Goal: Task Accomplishment & Management: Manage account settings

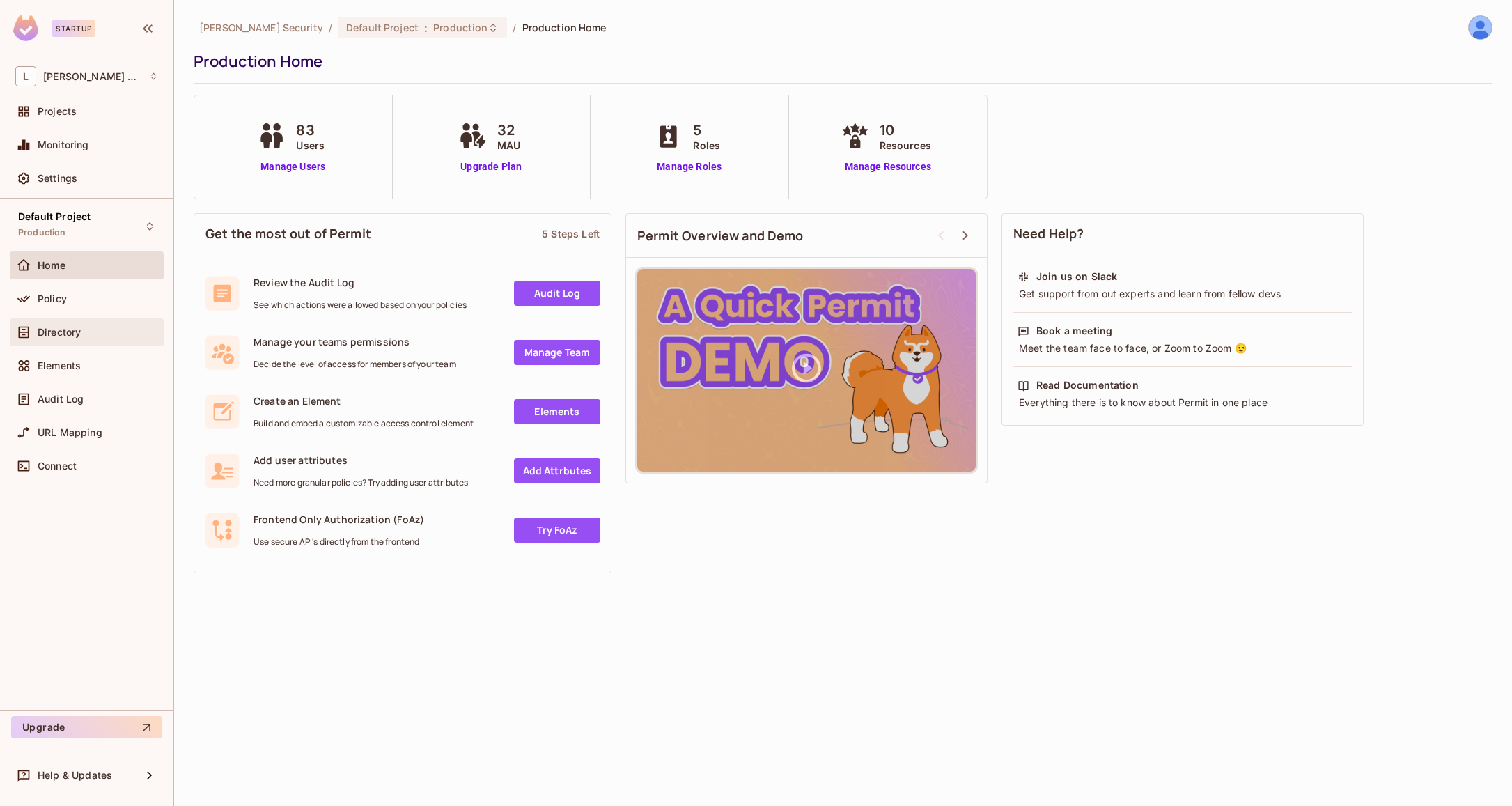
click at [112, 332] on div "Directory" at bounding box center [97, 332] width 121 height 11
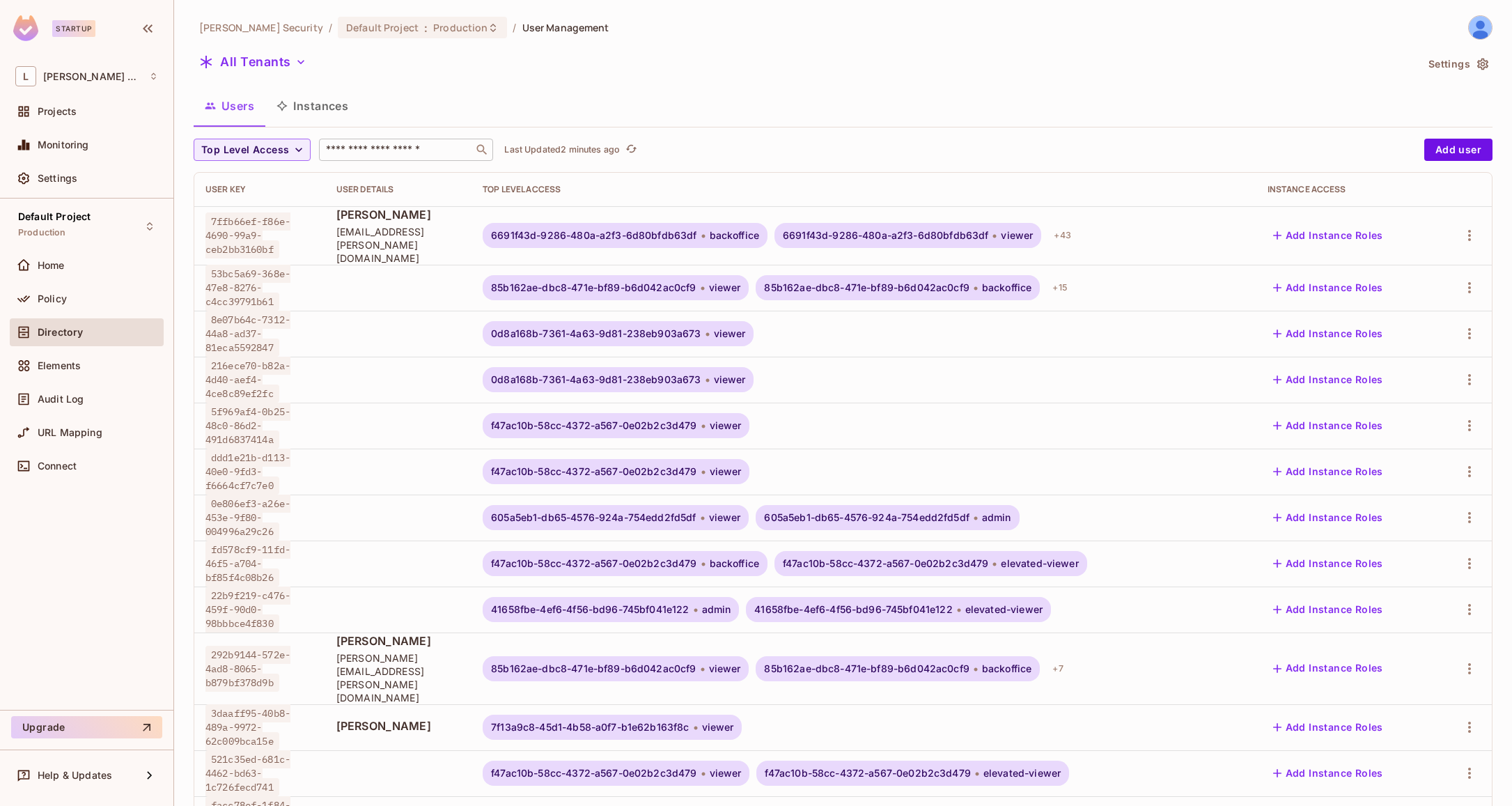
click at [402, 154] on input "text" at bounding box center [396, 149] width 147 height 14
paste input "**********"
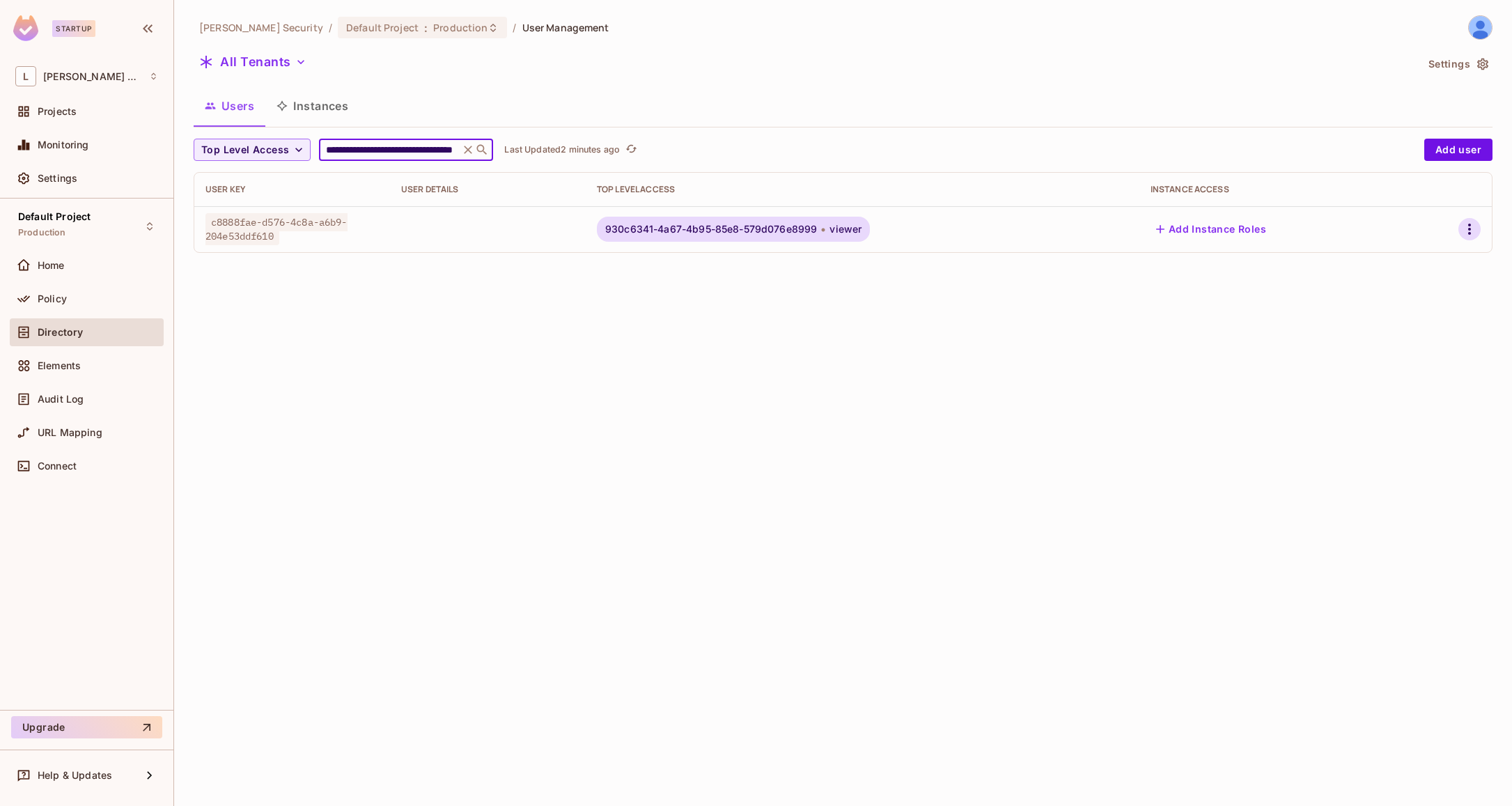
type input "**********"
click at [1467, 220] on button "button" at bounding box center [1470, 229] width 23 height 23
click at [1407, 257] on li "Edit" at bounding box center [1406, 262] width 130 height 31
click at [1467, 226] on icon "button" at bounding box center [1470, 229] width 17 height 17
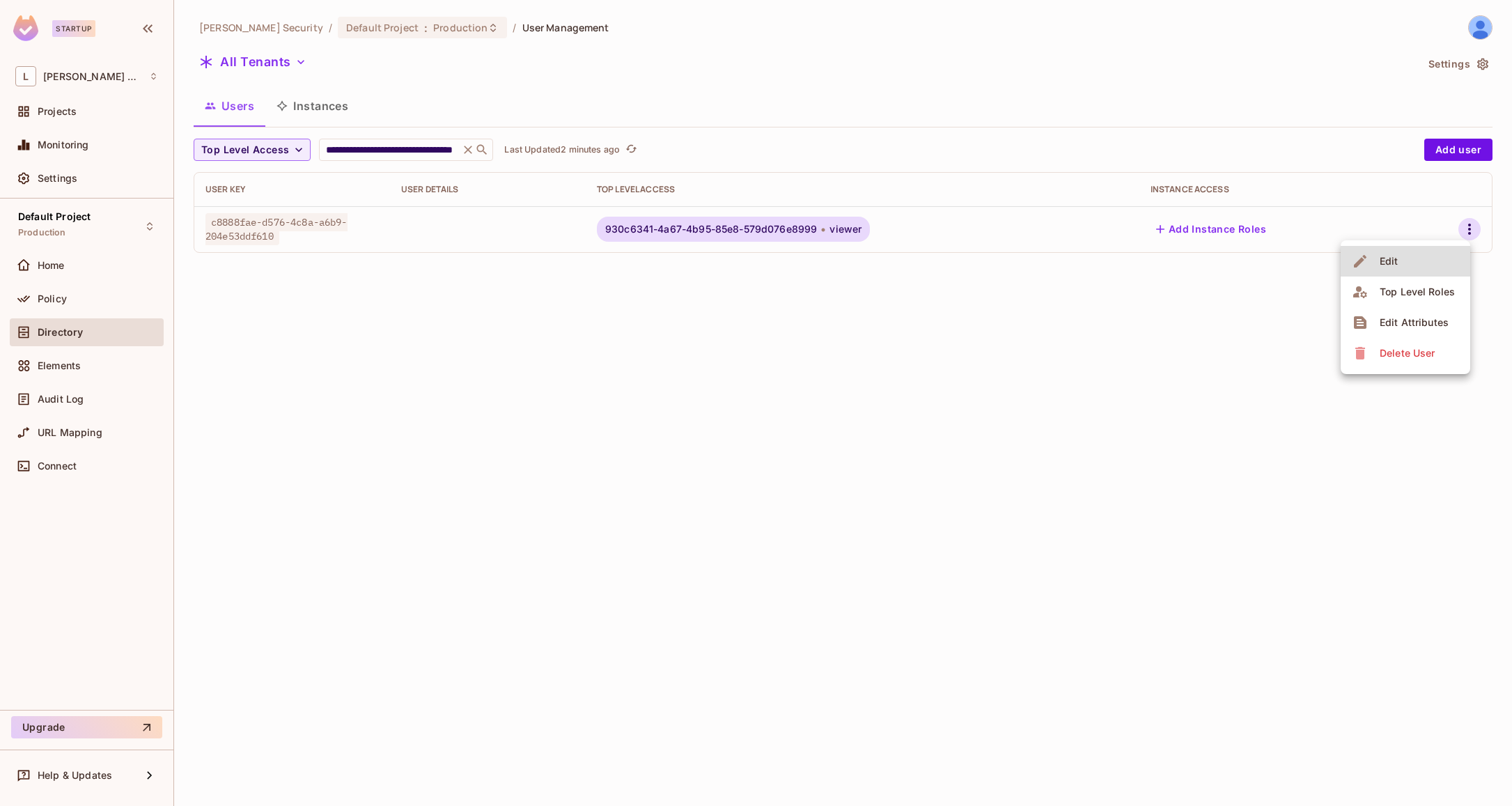
click at [1382, 259] on div "Edit" at bounding box center [1389, 261] width 19 height 14
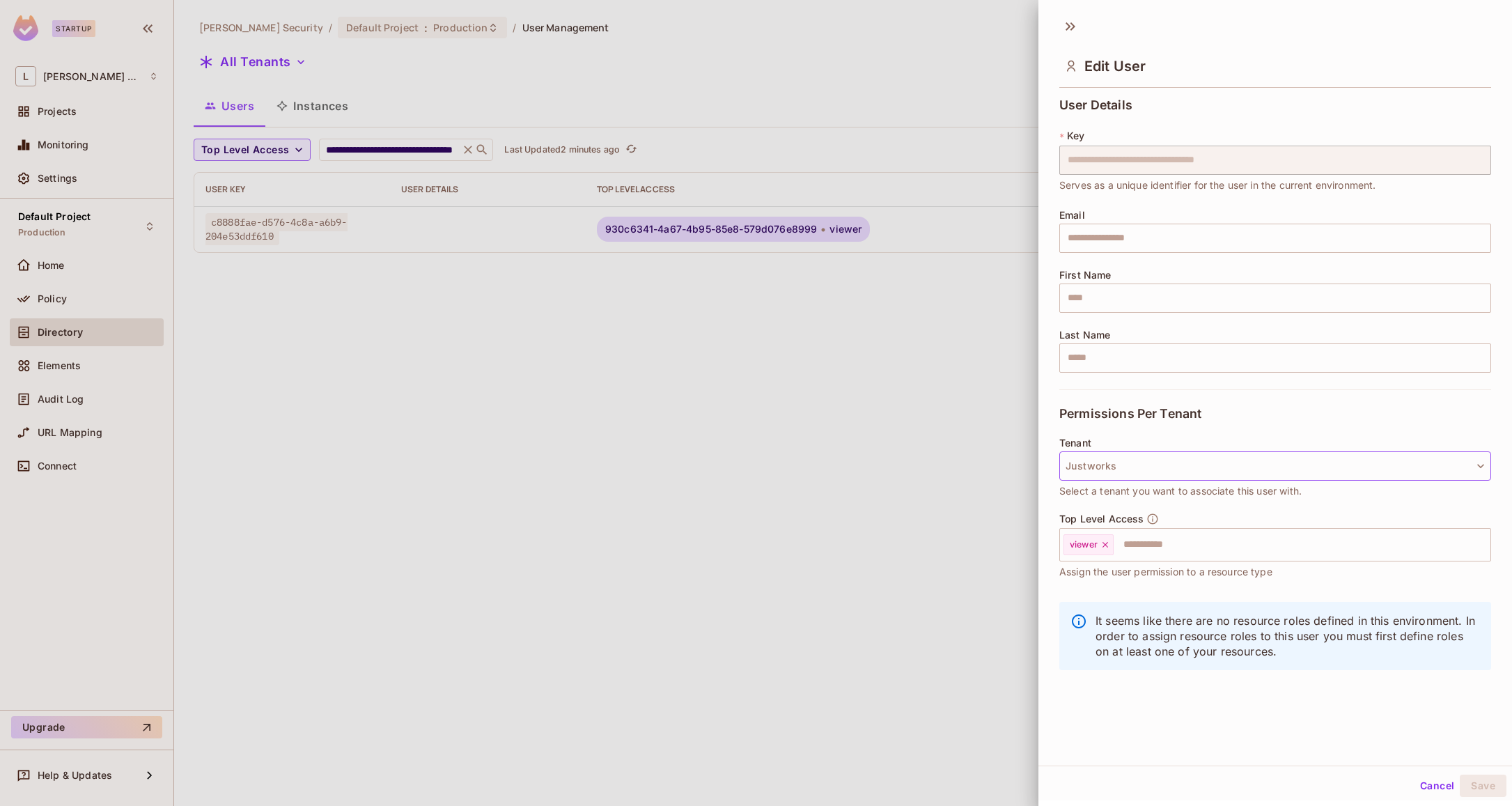
click at [1165, 466] on button "Justworks" at bounding box center [1275, 466] width 432 height 29
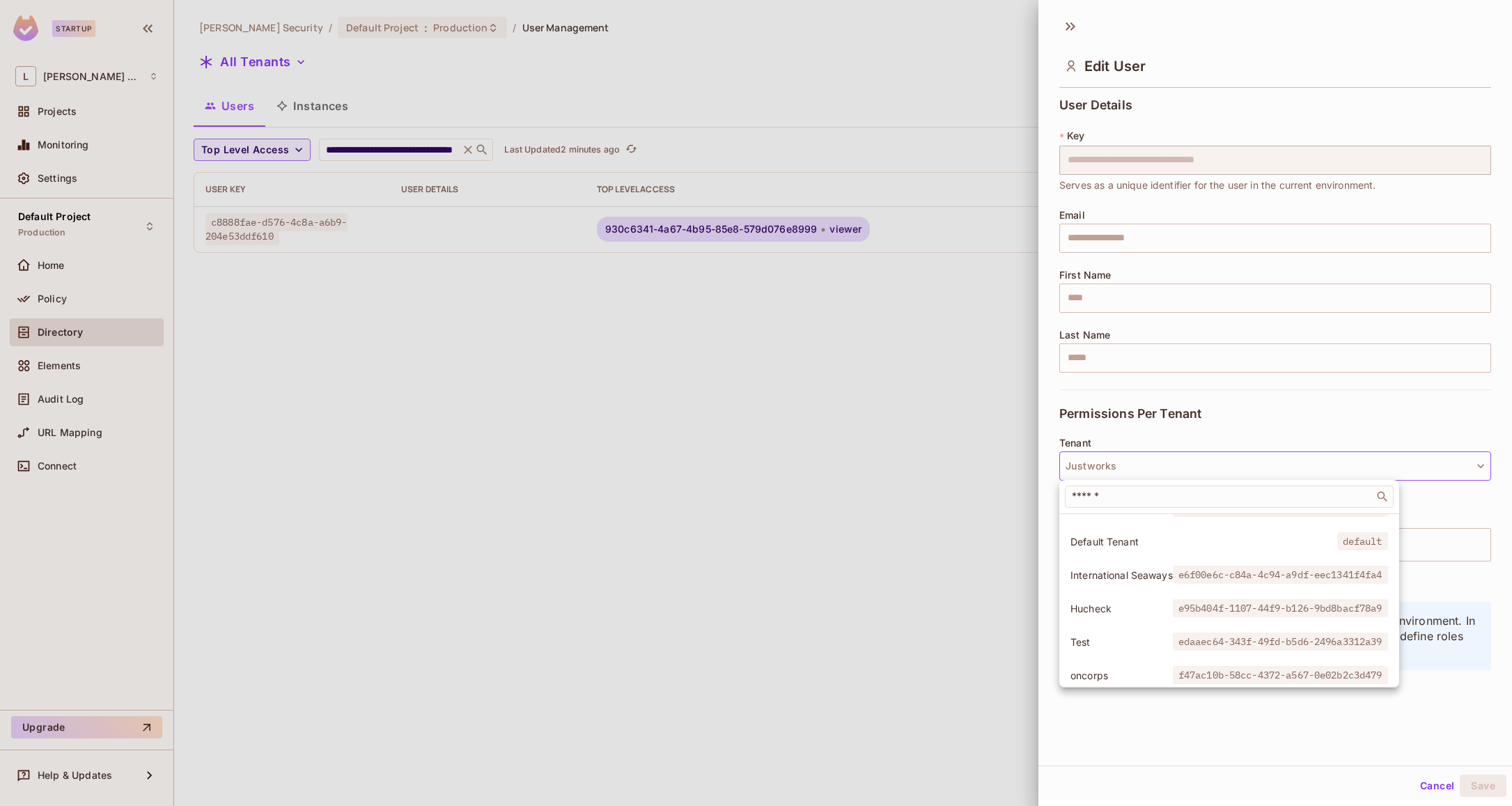
scroll to position [561, 0]
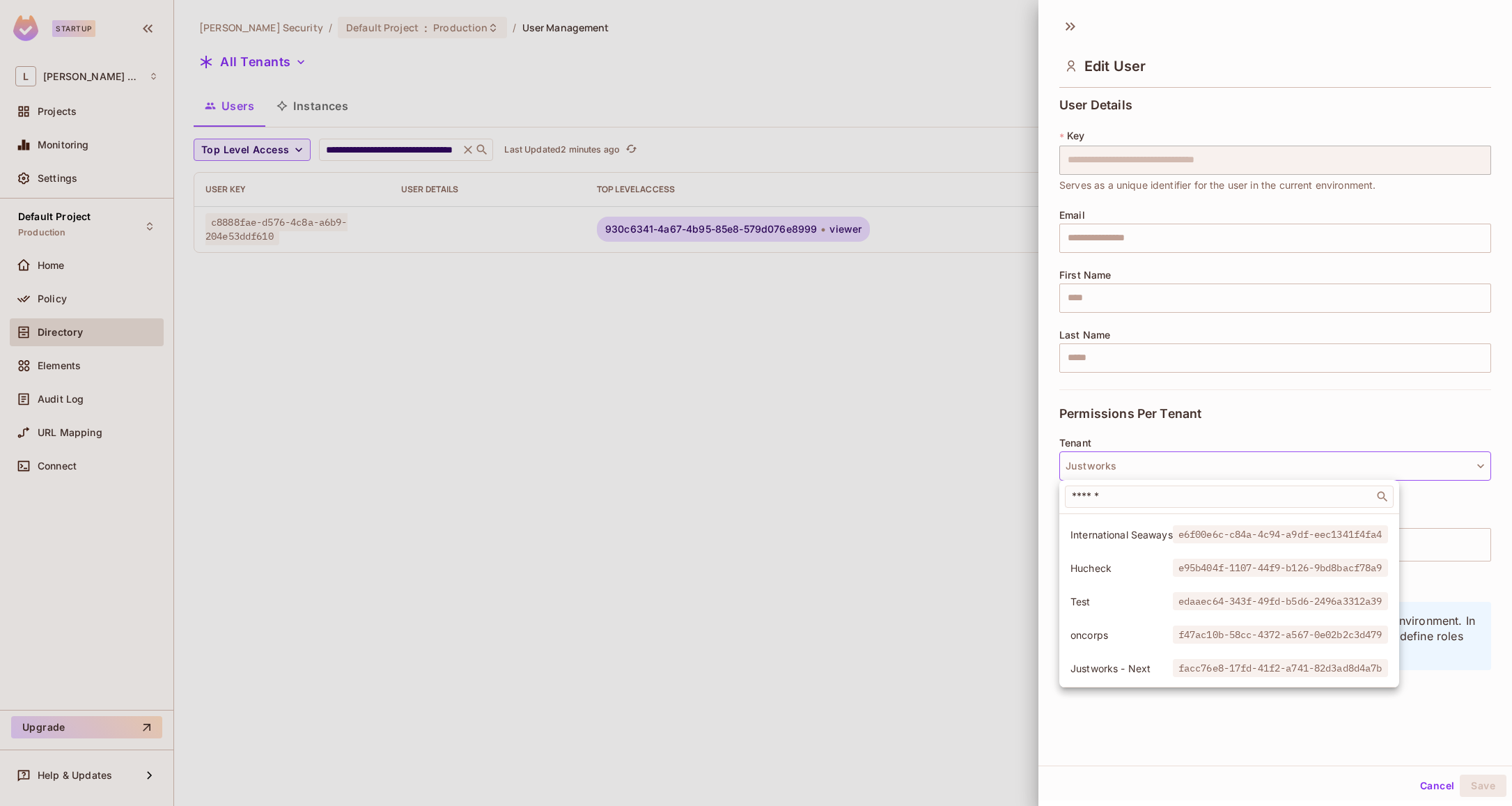
click at [1114, 662] on span "Justworks - Next" at bounding box center [1122, 668] width 102 height 13
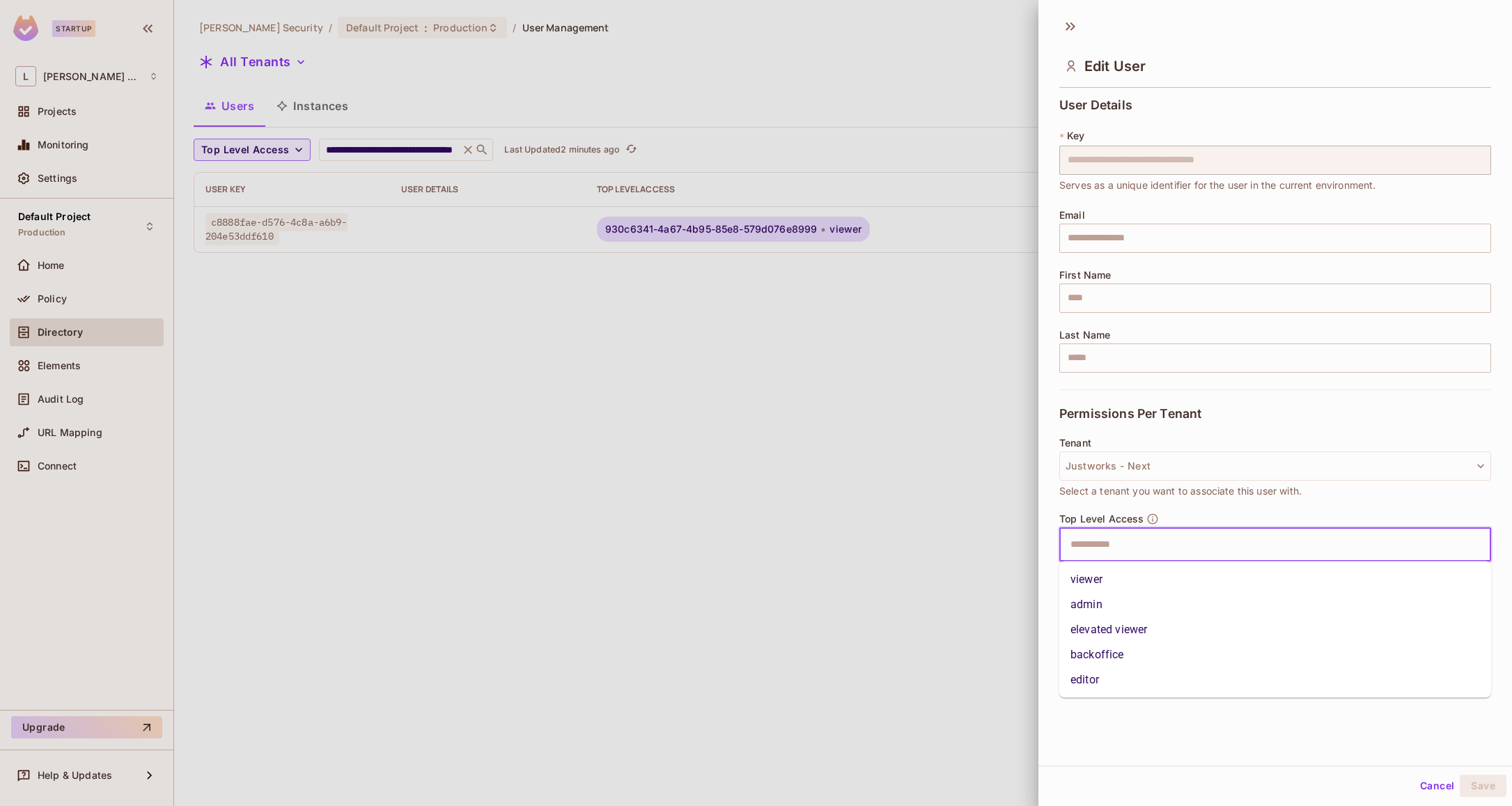
click at [1142, 545] on input "text" at bounding box center [1263, 544] width 402 height 28
click at [1112, 575] on li "viewer" at bounding box center [1275, 579] width 432 height 25
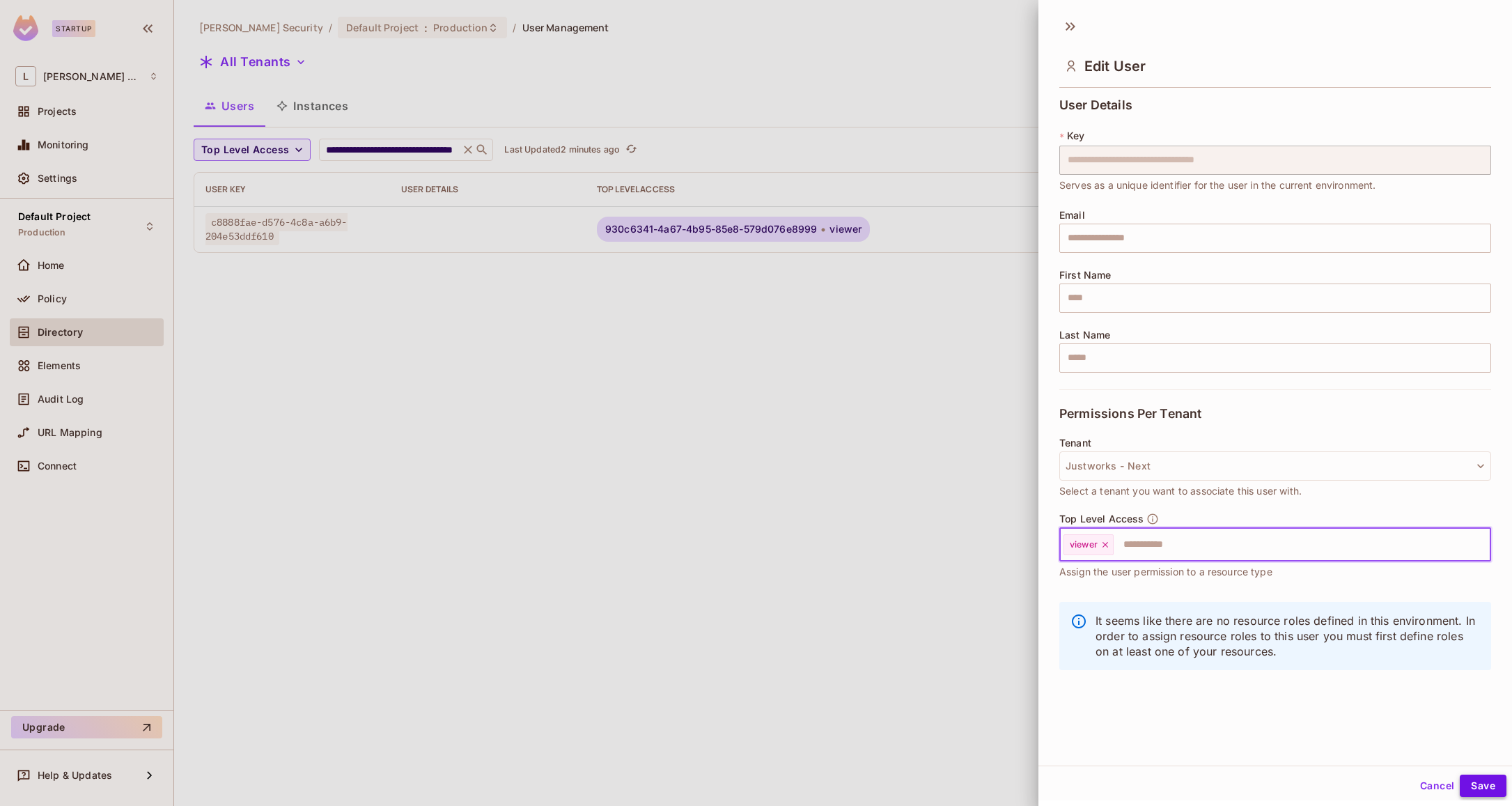
click at [1490, 779] on button "Save" at bounding box center [1484, 786] width 47 height 23
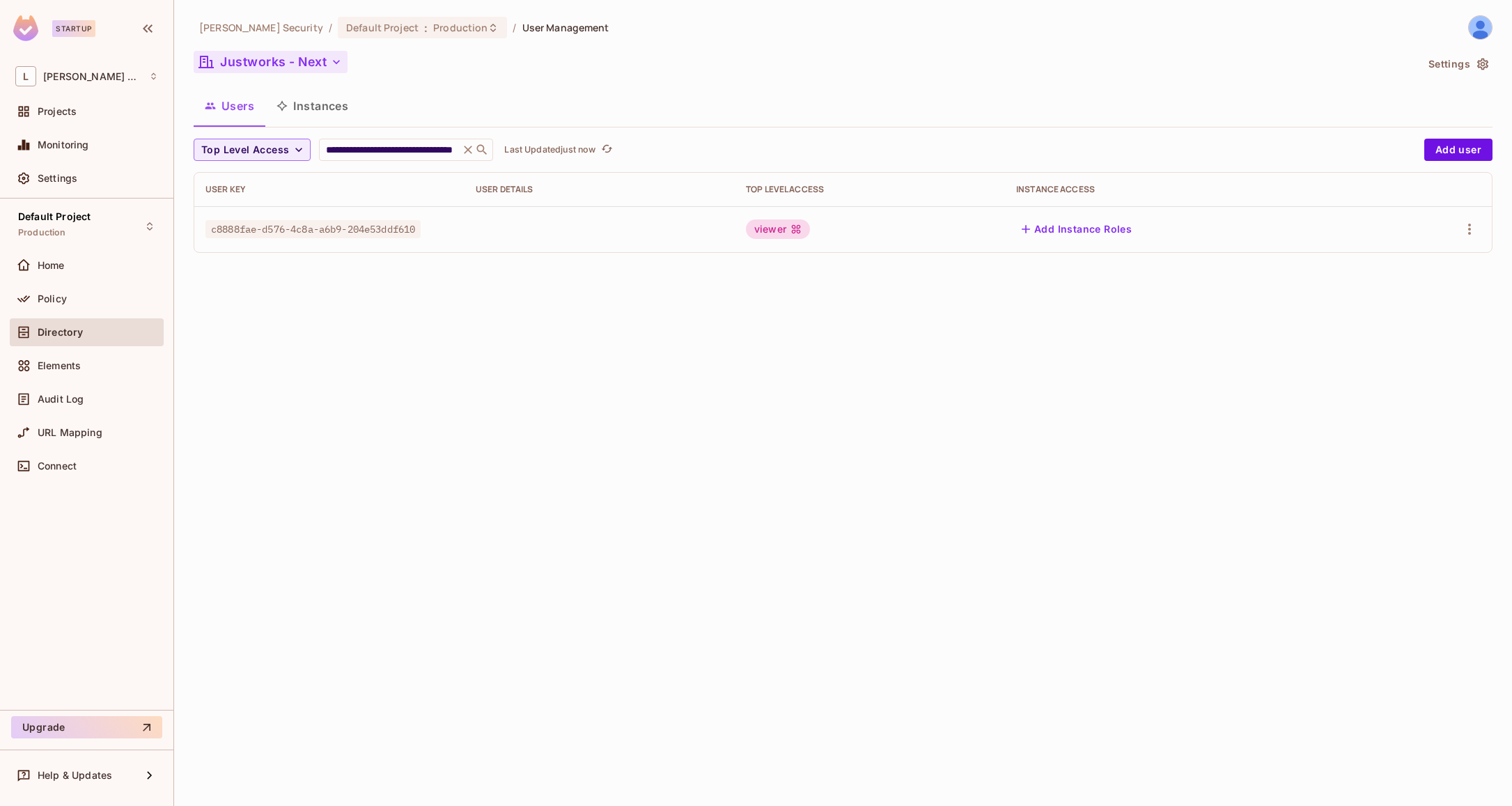
click at [326, 62] on button "Justworks - Next" at bounding box center [270, 62] width 154 height 23
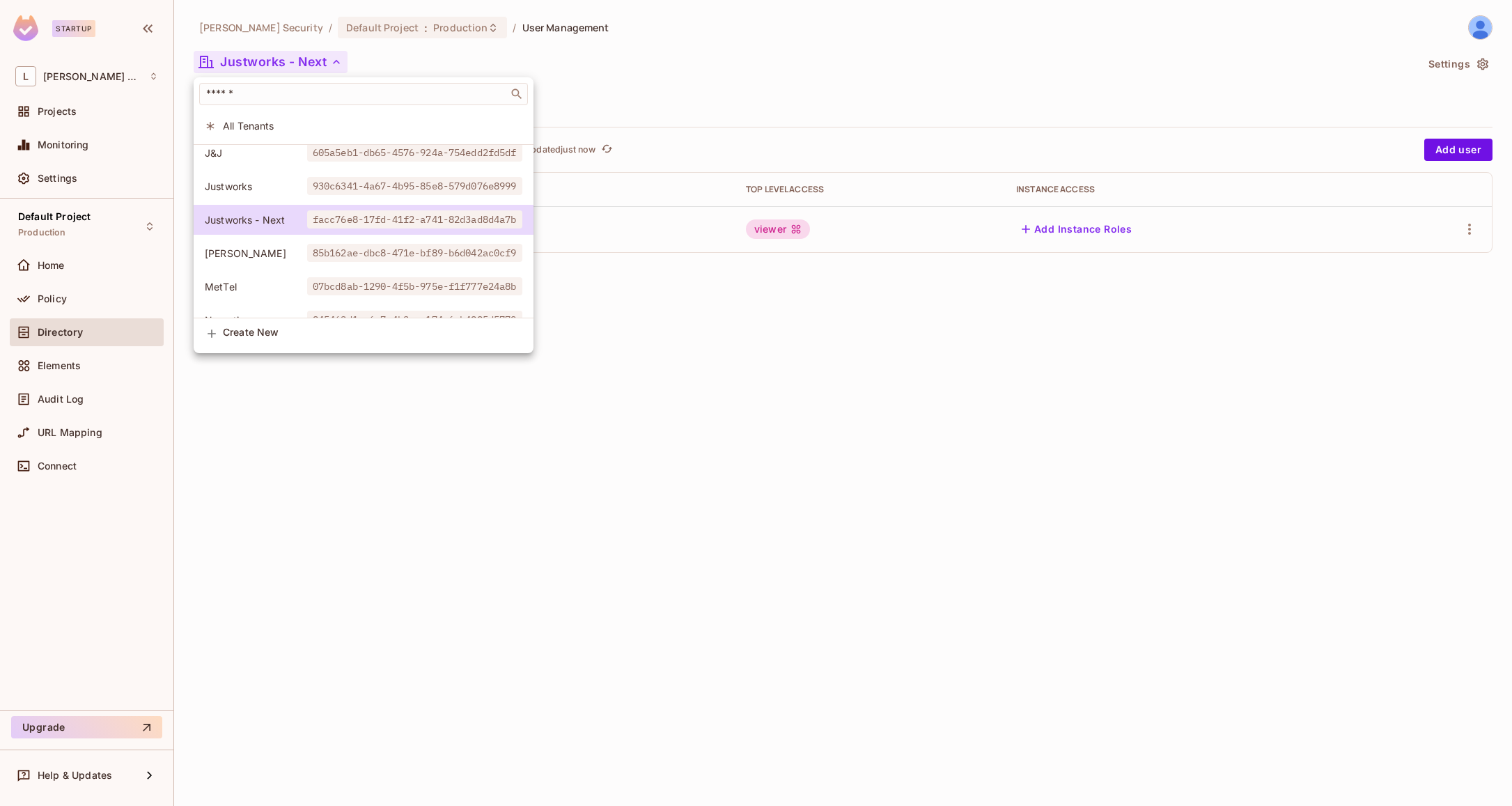
scroll to position [174, 0]
click at [288, 191] on span "Justworks" at bounding box center [256, 186] width 102 height 13
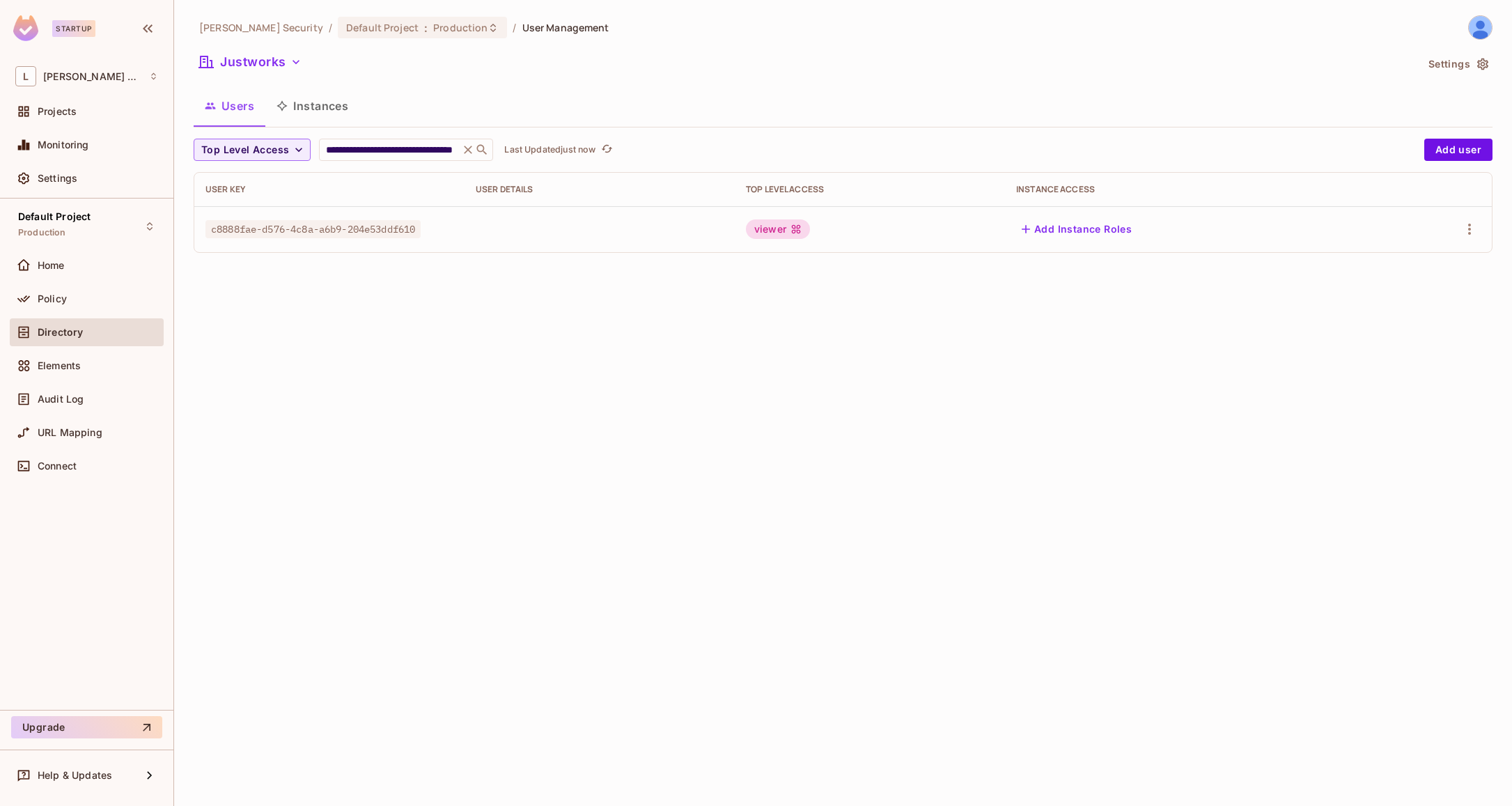
click at [426, 535] on div "**********" at bounding box center [843, 403] width 1338 height 806
